Goal: Task Accomplishment & Management: Use online tool/utility

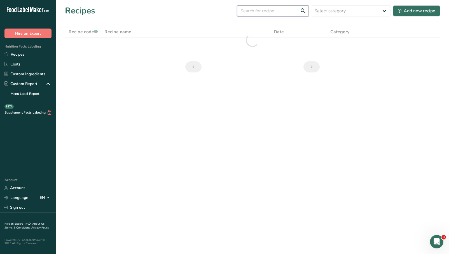
click at [263, 7] on input "text" at bounding box center [273, 10] width 72 height 11
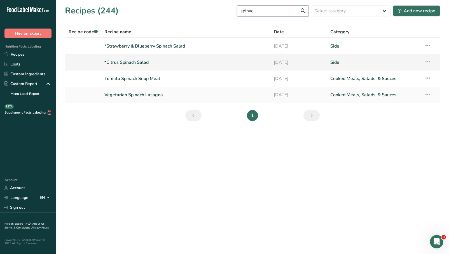
type input "spinac"
click at [126, 60] on link "*Citrus Spinach Salad" at bounding box center [185, 63] width 163 height 12
